Goal: Task Accomplishment & Management: Use online tool/utility

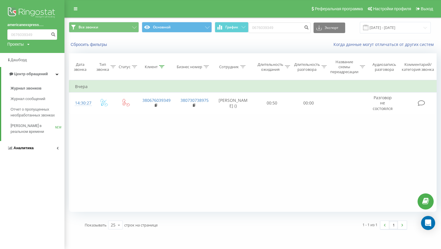
click at [22, 146] on span "Аналитика" at bounding box center [23, 148] width 20 height 4
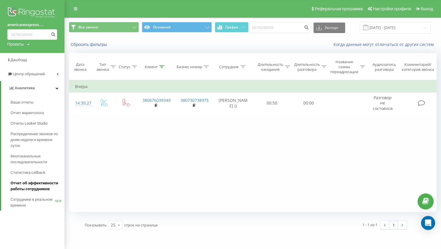
click at [31, 185] on span "Отчет об эффективности работы сотрудников" at bounding box center [36, 186] width 51 height 12
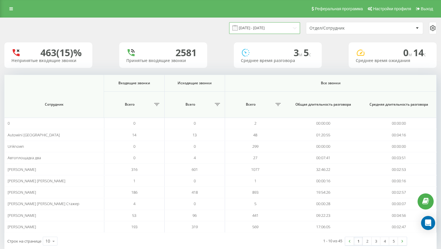
click at [269, 29] on input "[DATE] - [DATE]" at bounding box center [264, 27] width 71 height 11
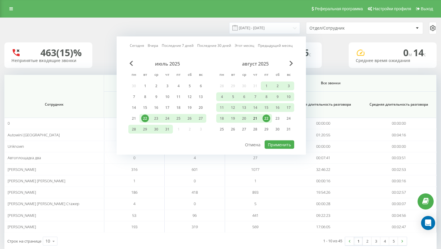
click at [256, 117] on div "21" at bounding box center [255, 119] width 8 height 8
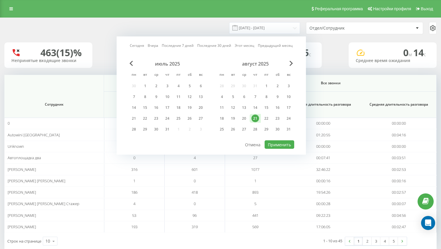
drag, startPoint x: 255, startPoint y: 117, endPoint x: 268, endPoint y: 138, distance: 24.2
click at [255, 117] on div "21" at bounding box center [255, 119] width 8 height 8
click at [275, 146] on button "Применить" at bounding box center [279, 145] width 30 height 8
type input "[DATE] - [DATE]"
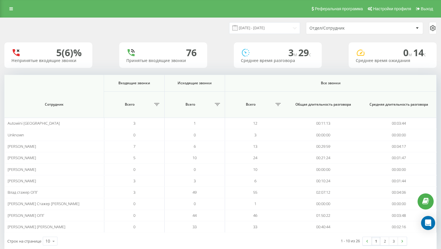
drag, startPoint x: 13, startPoint y: 7, endPoint x: 27, endPoint y: 96, distance: 89.9
click at [13, 7] on link at bounding box center [11, 9] width 11 height 8
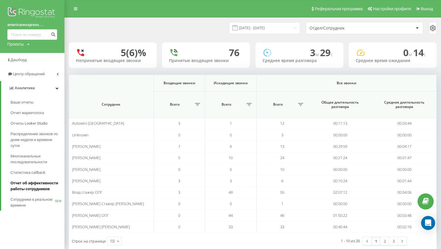
click at [31, 186] on span "Отчет об эффективности работы сотрудников" at bounding box center [36, 186] width 51 height 12
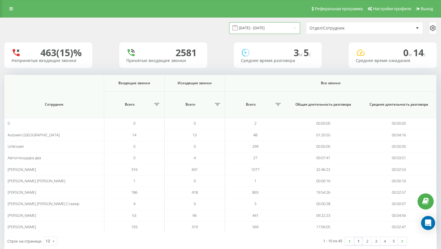
click at [275, 29] on input "[DATE] - [DATE]" at bounding box center [264, 27] width 71 height 11
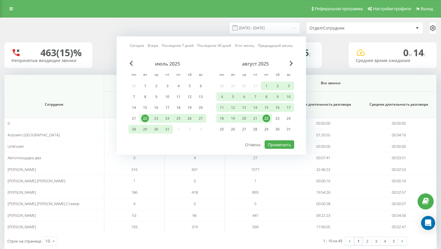
click at [267, 118] on div "22" at bounding box center [266, 119] width 8 height 8
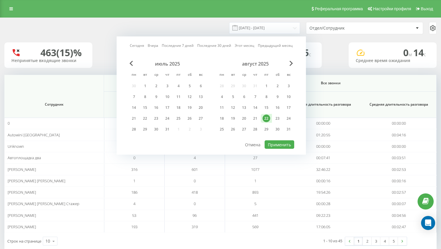
click at [267, 118] on div "22" at bounding box center [266, 119] width 8 height 8
click at [280, 147] on button "Применить" at bounding box center [279, 145] width 30 height 8
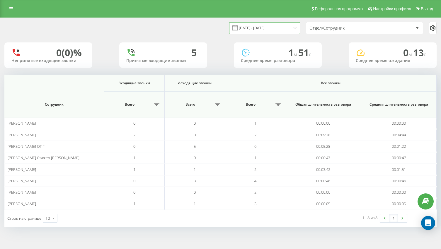
drag, startPoint x: 285, startPoint y: 28, endPoint x: 283, endPoint y: 31, distance: 4.4
click at [285, 28] on input "22.08.2025 - 22.08.2025" at bounding box center [264, 27] width 71 height 11
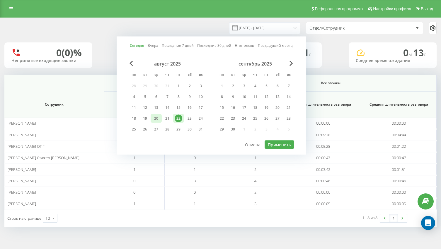
click at [156, 118] on div "20" at bounding box center [156, 119] width 8 height 8
click at [288, 146] on button "Применить" at bounding box center [279, 145] width 30 height 8
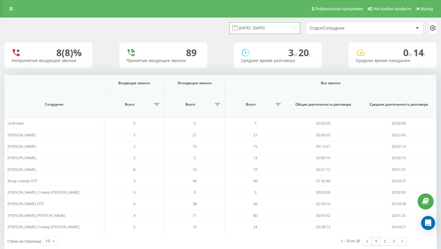
click at [269, 29] on input "20.08.2025 - 20.08.2025" at bounding box center [264, 27] width 71 height 11
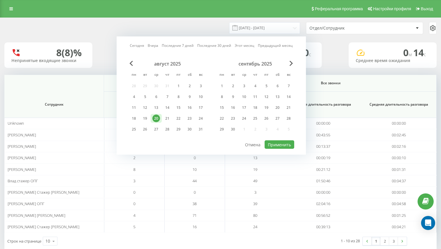
click at [338, 42] on div "20.08.2025 - 20.08.2025 Сегодня Вчера Последние 7 дней Последние 30 дней Этот м…" at bounding box center [220, 134] width 432 height 232
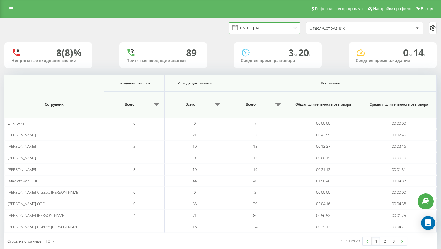
click at [279, 32] on input "20.08.2025 - 20.08.2025" at bounding box center [264, 27] width 71 height 11
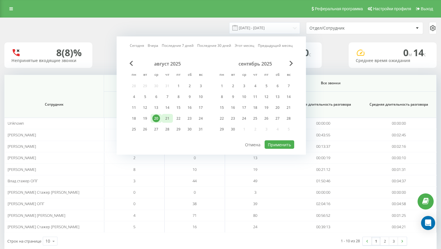
click at [165, 117] on div "21" at bounding box center [167, 119] width 8 height 8
click at [278, 144] on button "Применить" at bounding box center [279, 145] width 30 height 8
type input "[DATE] - [DATE]"
